Goal: Task Accomplishment & Management: Use online tool/utility

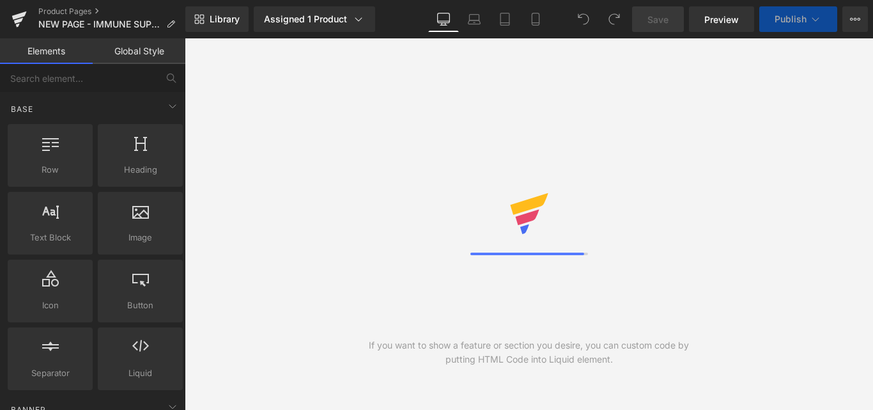
click at [153, 50] on link "Global Style" at bounding box center [139, 51] width 93 height 26
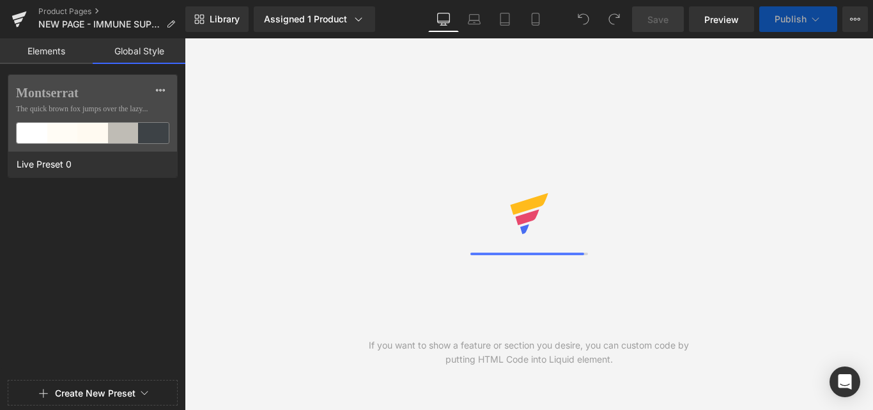
click at [55, 46] on link "Elements" at bounding box center [46, 51] width 93 height 26
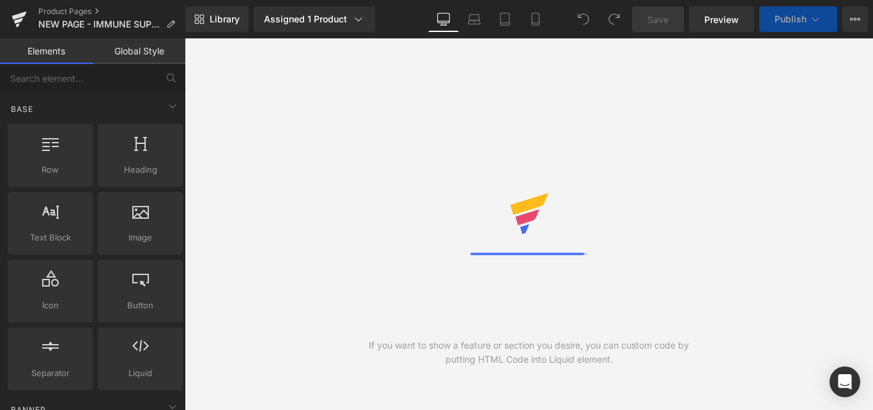
click at [136, 47] on link "Global Style" at bounding box center [139, 51] width 93 height 26
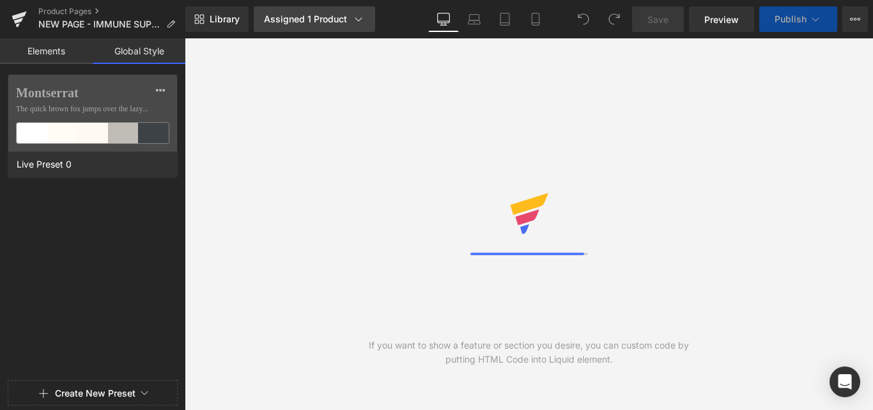
click at [359, 17] on icon at bounding box center [358, 19] width 13 height 13
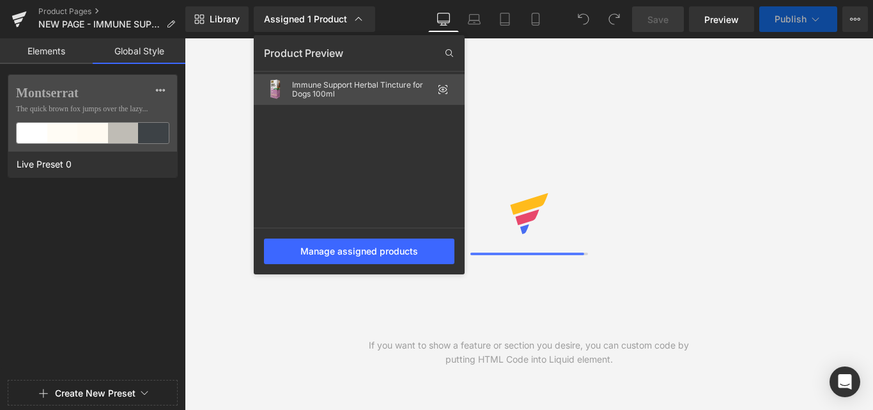
click at [332, 89] on div "Immune Support Herbal Tincture for Dogs 100ml" at bounding box center [362, 90] width 141 height 18
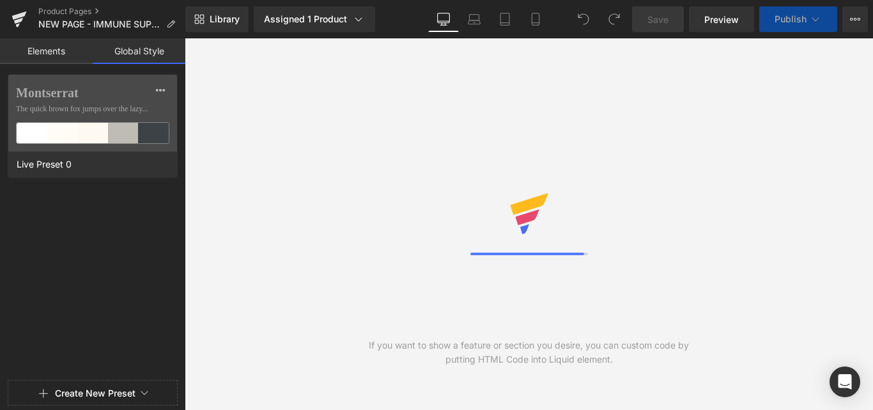
click at [45, 50] on link "Elements" at bounding box center [46, 51] width 93 height 26
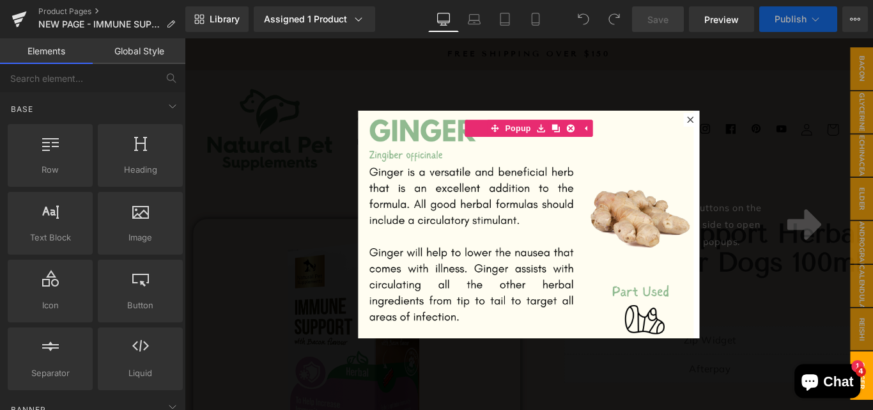
click at [857, 362] on div at bounding box center [572, 247] width 774 height 418
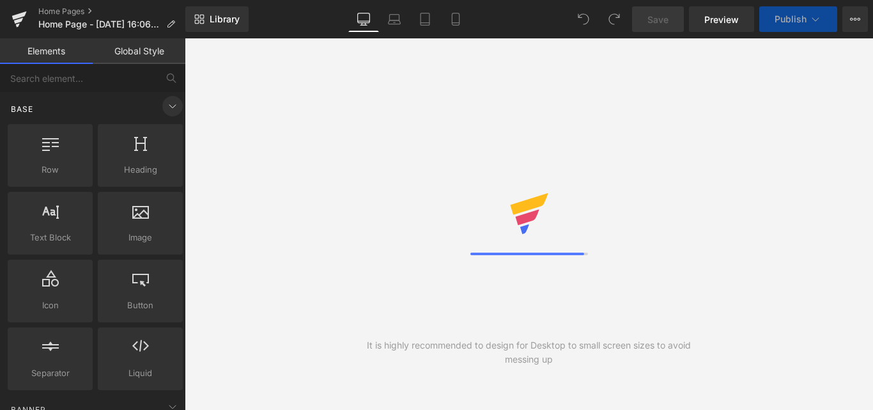
click at [171, 105] on icon at bounding box center [172, 106] width 6 height 3
click at [167, 111] on icon at bounding box center [172, 105] width 15 height 15
click at [169, 107] on icon at bounding box center [172, 106] width 6 height 3
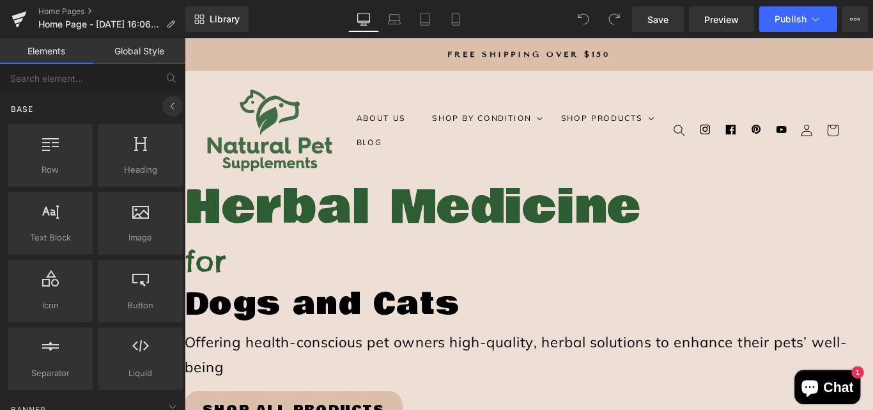
click at [171, 107] on icon at bounding box center [172, 106] width 3 height 6
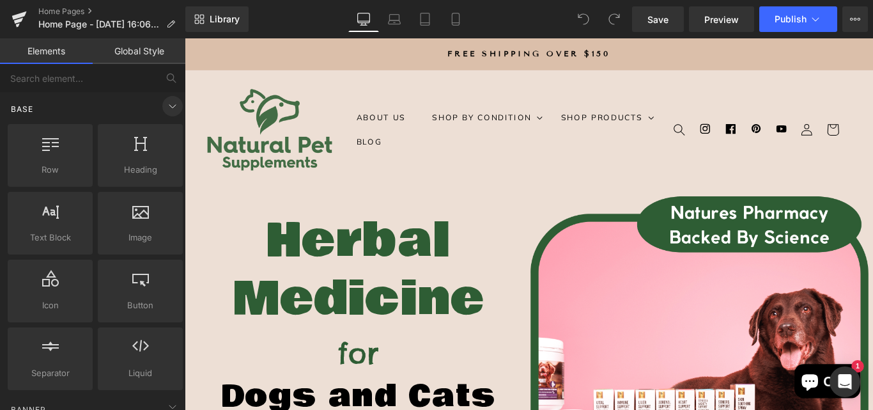
click at [165, 105] on icon at bounding box center [172, 105] width 15 height 15
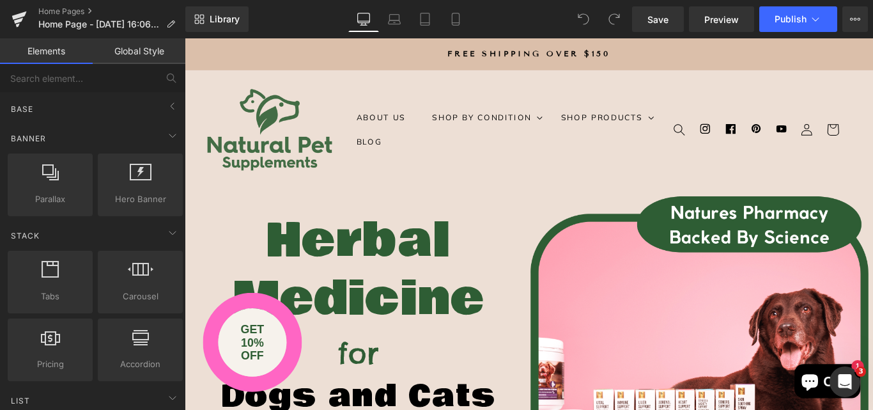
click at [439, 58] on p "FREE SHIPPING OVER $150" at bounding box center [572, 56] width 774 height 36
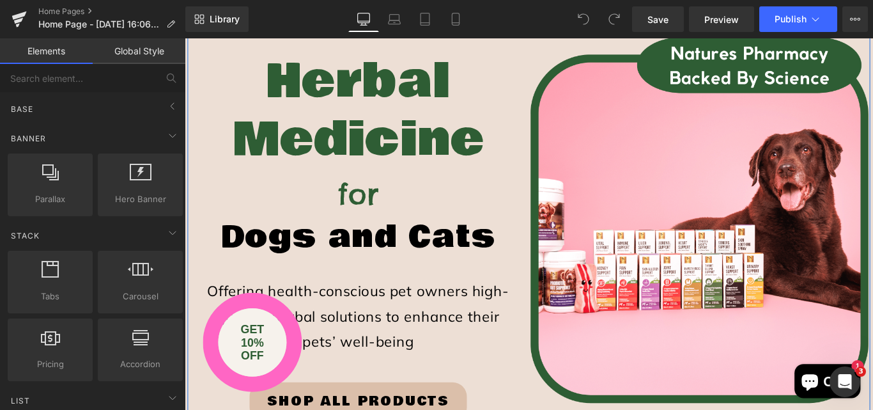
scroll to position [153, 0]
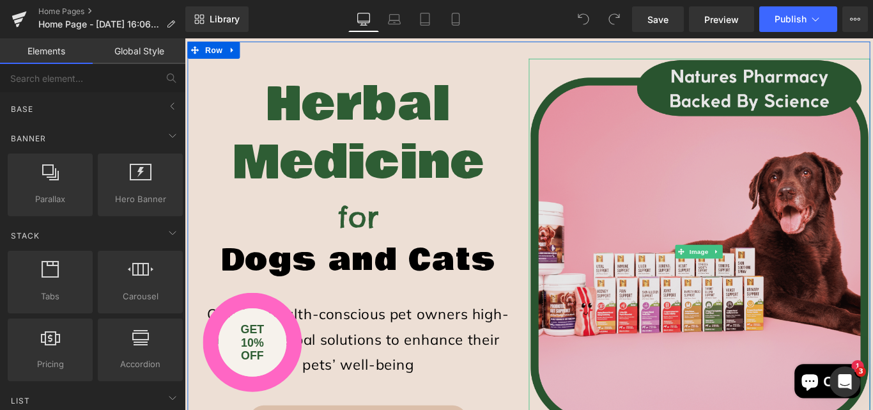
click at [701, 157] on img at bounding box center [764, 278] width 384 height 435
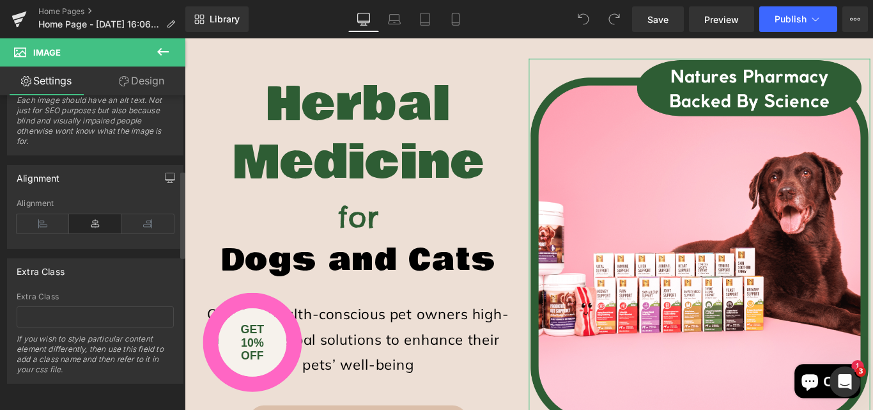
scroll to position [0, 0]
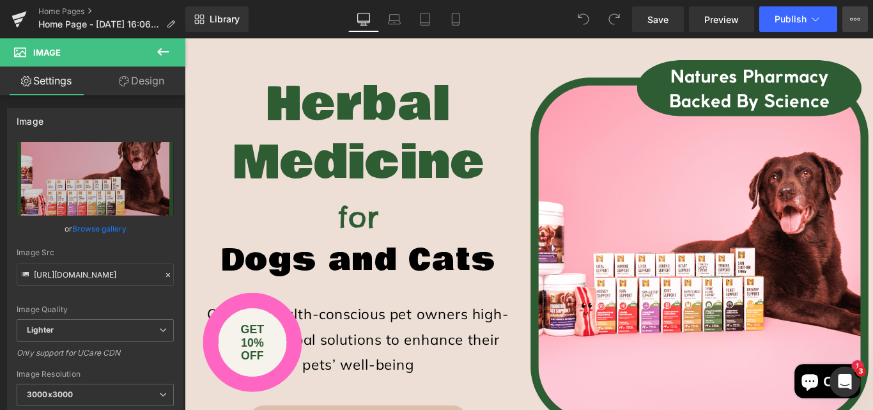
click at [857, 25] on button "View Live Page View with current Template Save Template to Library Schedule Pub…" at bounding box center [856, 19] width 26 height 26
